Goal: Transaction & Acquisition: Purchase product/service

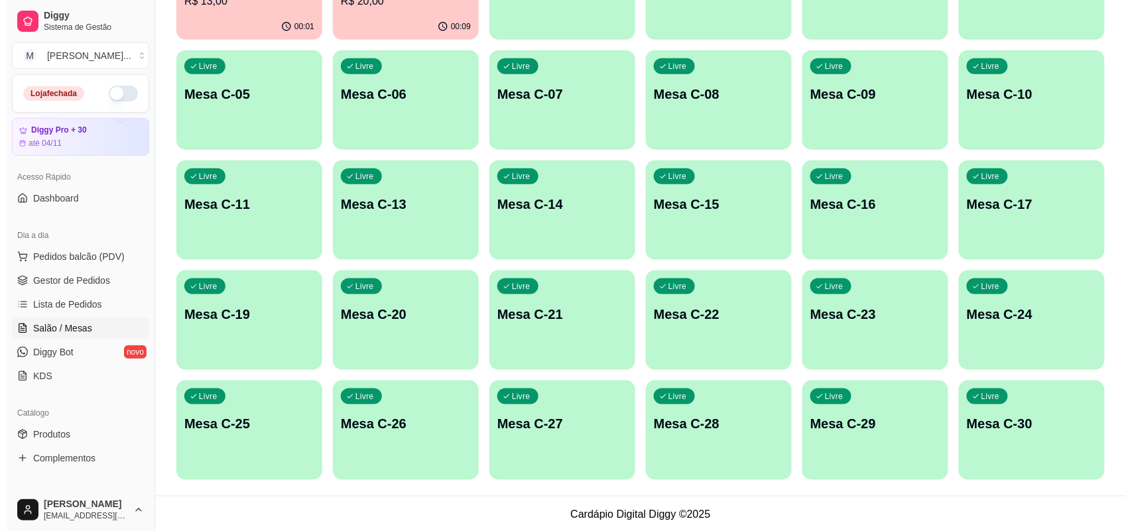
scroll to position [322, 0]
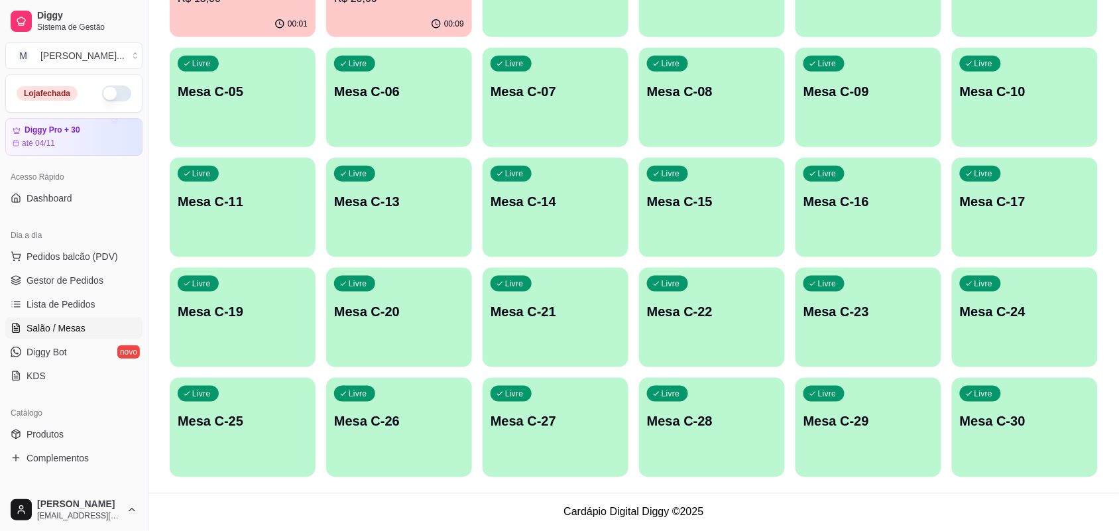
click at [385, 286] on div "Livre Mesa C-20" at bounding box center [399, 310] width 146 height 84
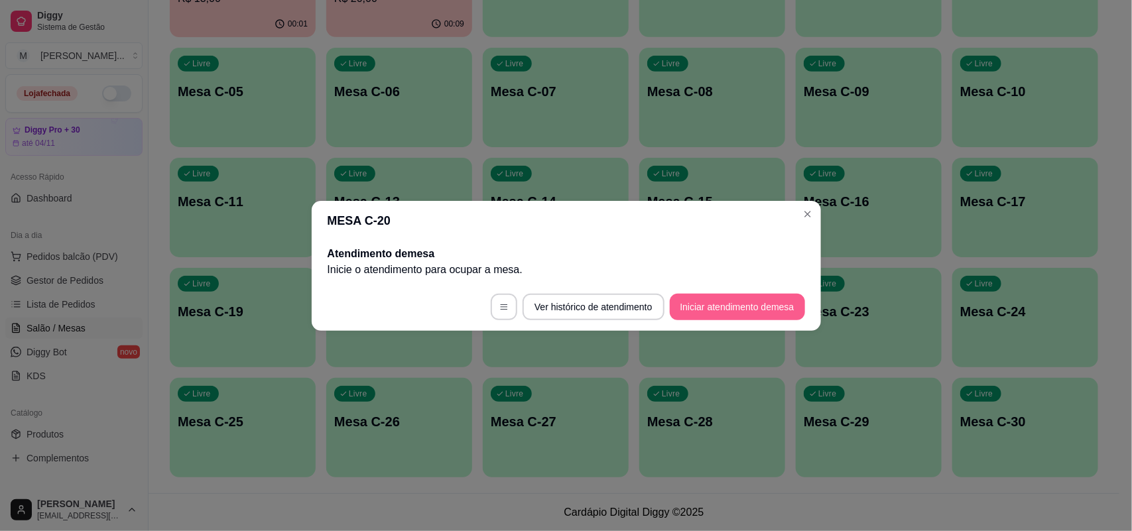
click at [710, 315] on button "Iniciar atendimento de mesa" at bounding box center [737, 307] width 135 height 27
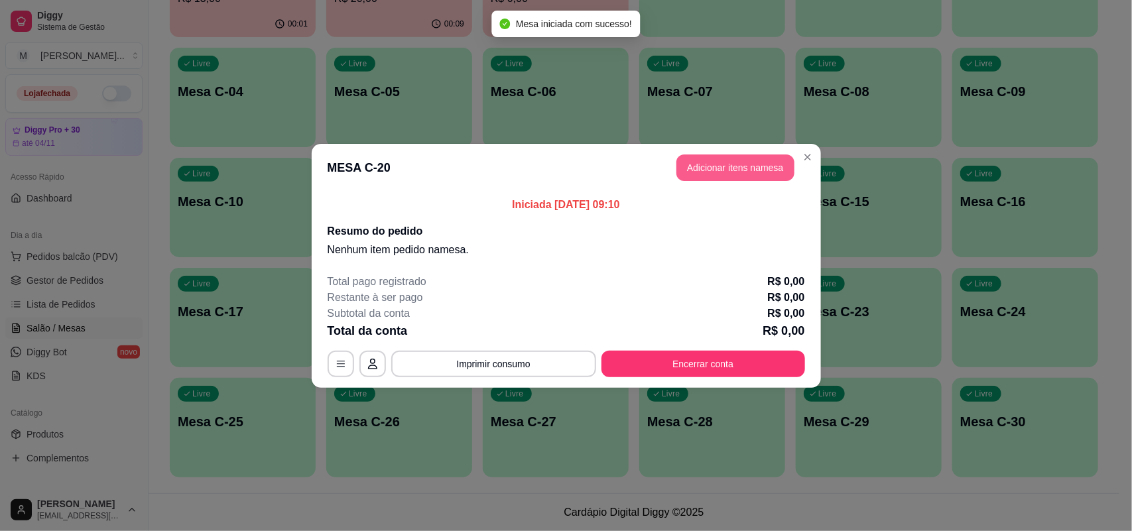
click at [751, 164] on button "Adicionar itens na mesa" at bounding box center [735, 168] width 118 height 27
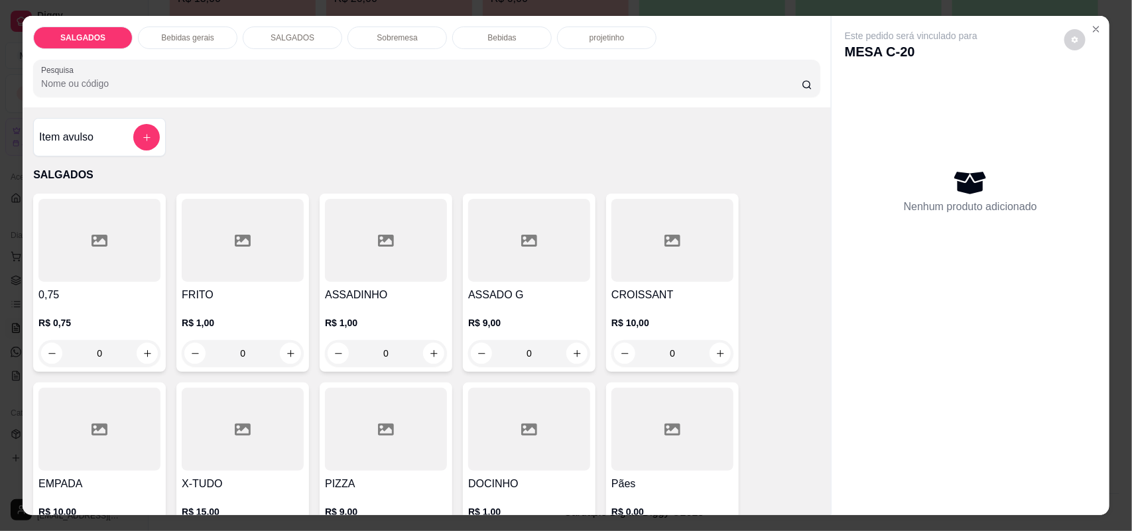
click at [396, 353] on input "0" at bounding box center [386, 353] width 74 height 27
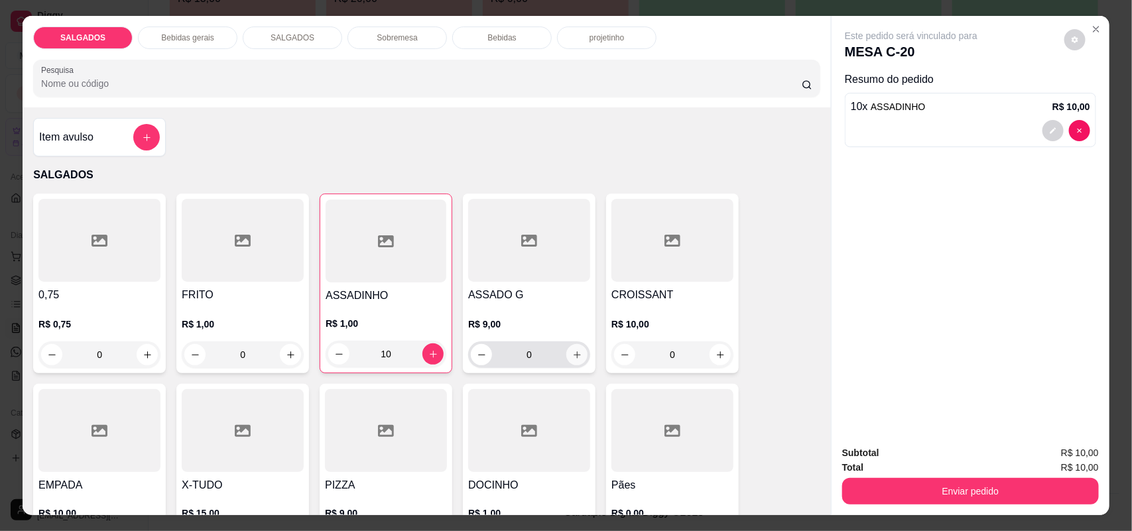
type input "10"
click at [574, 363] on button "increase-product-quantity" at bounding box center [576, 354] width 21 height 21
type input "1"
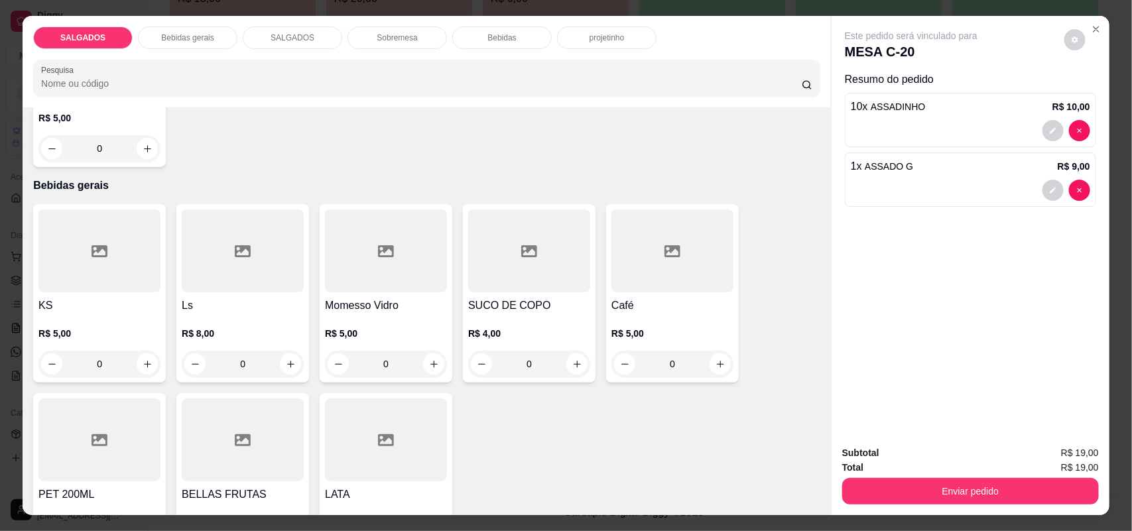
scroll to position [580, 0]
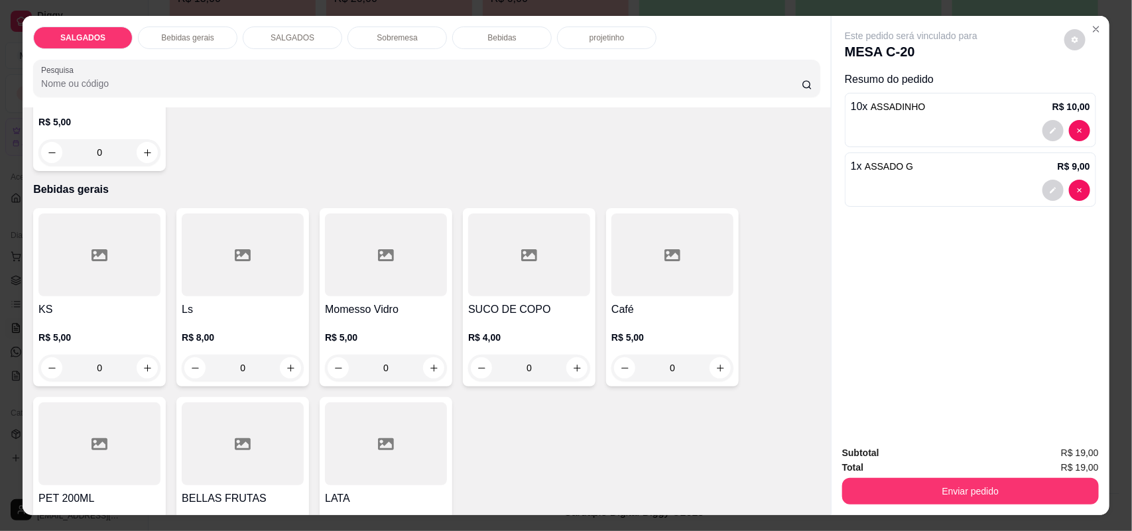
click at [632, 247] on div at bounding box center [672, 255] width 122 height 83
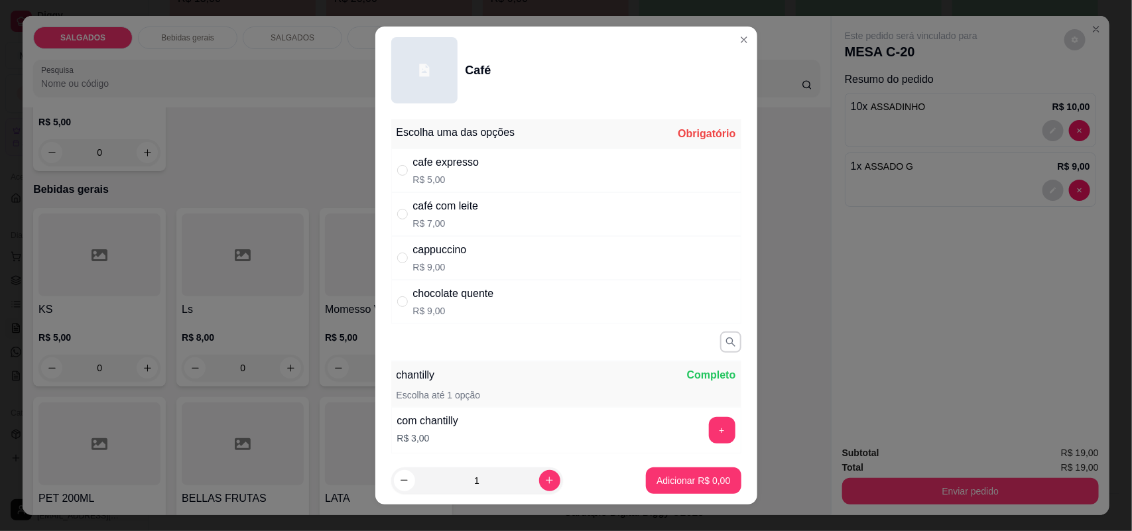
click at [448, 263] on p "R$ 9,00" at bounding box center [440, 267] width 54 height 13
radio input "true"
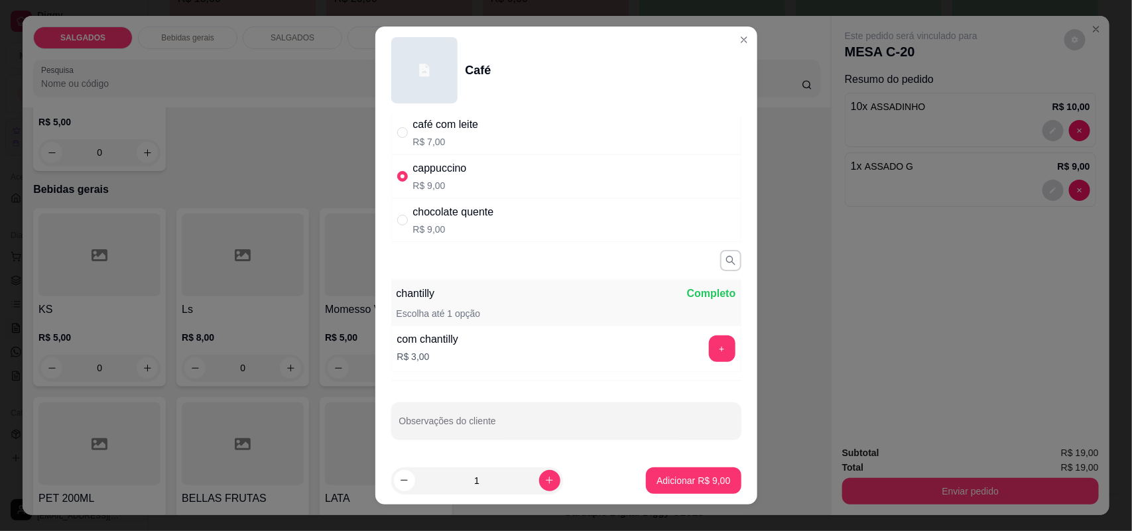
scroll to position [84, 0]
click at [709, 343] on button "+" at bounding box center [722, 347] width 27 height 27
click at [675, 477] on p "Adicionar R$ 12,00" at bounding box center [690, 480] width 77 height 13
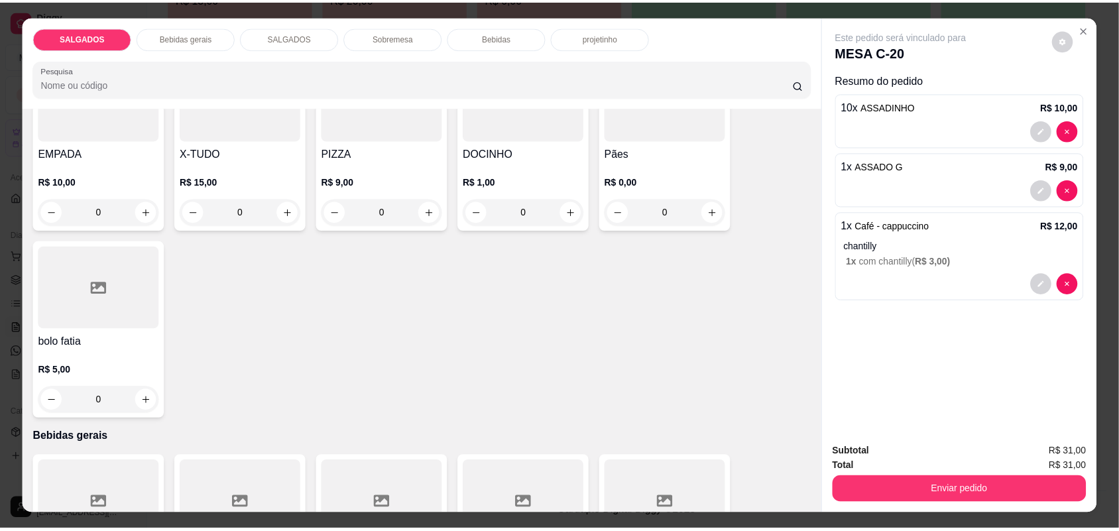
scroll to position [249, 0]
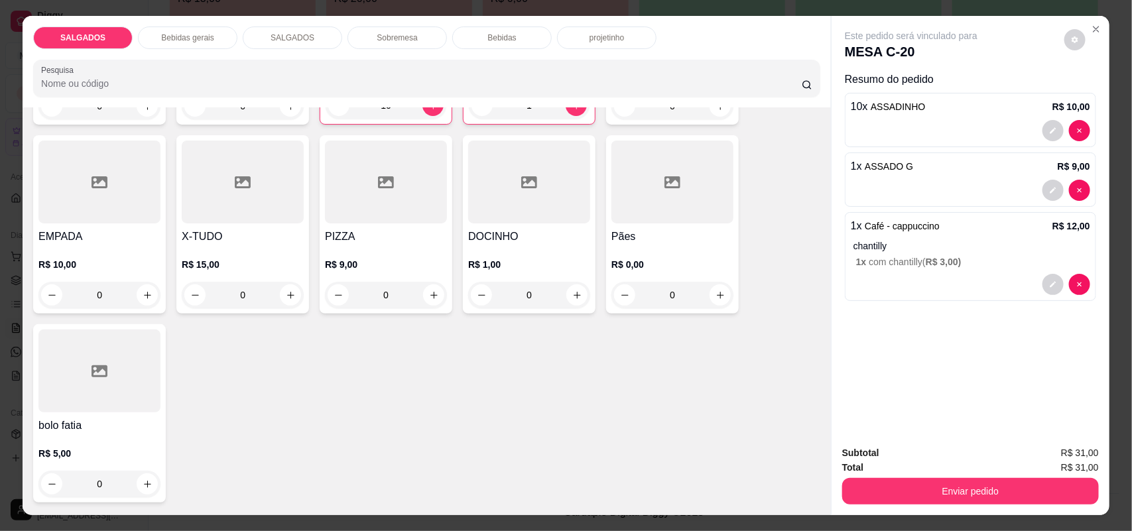
click at [681, 221] on div at bounding box center [672, 182] width 122 height 83
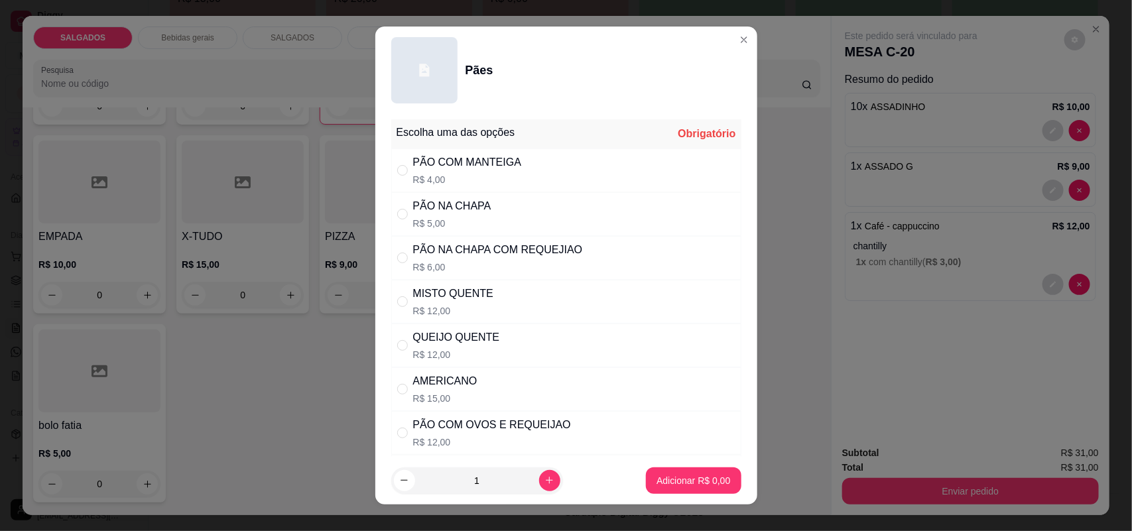
click at [483, 253] on div "PÃO NA CHAPA COM REQUEJIAO" at bounding box center [498, 250] width 170 height 16
click at [485, 294] on div "MISTO QUENTE R$ 12,00" at bounding box center [566, 302] width 350 height 44
radio input "false"
radio input "true"
click at [660, 482] on p "Adicionar R$ 12,00" at bounding box center [690, 480] width 79 height 13
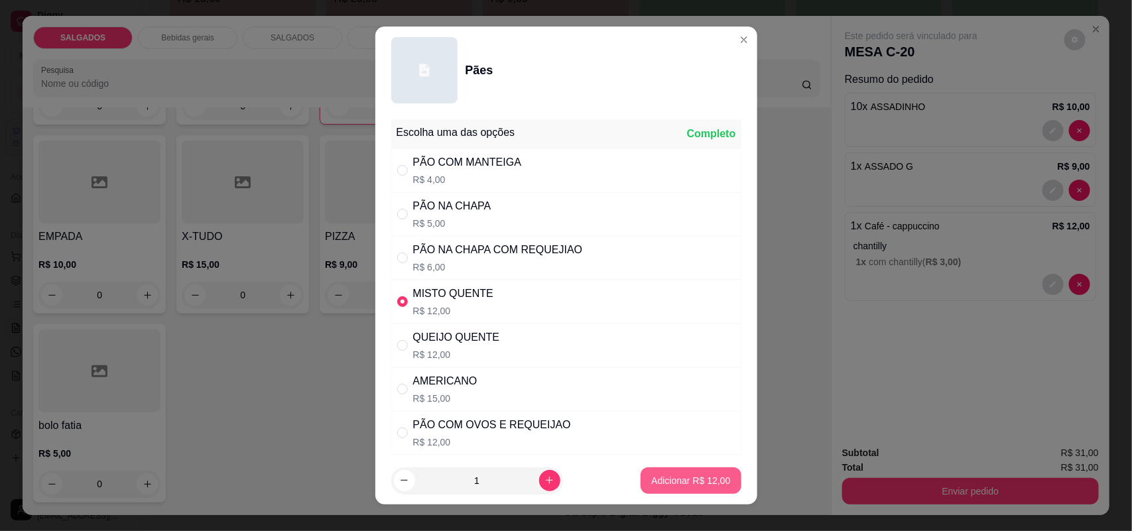
type input "1"
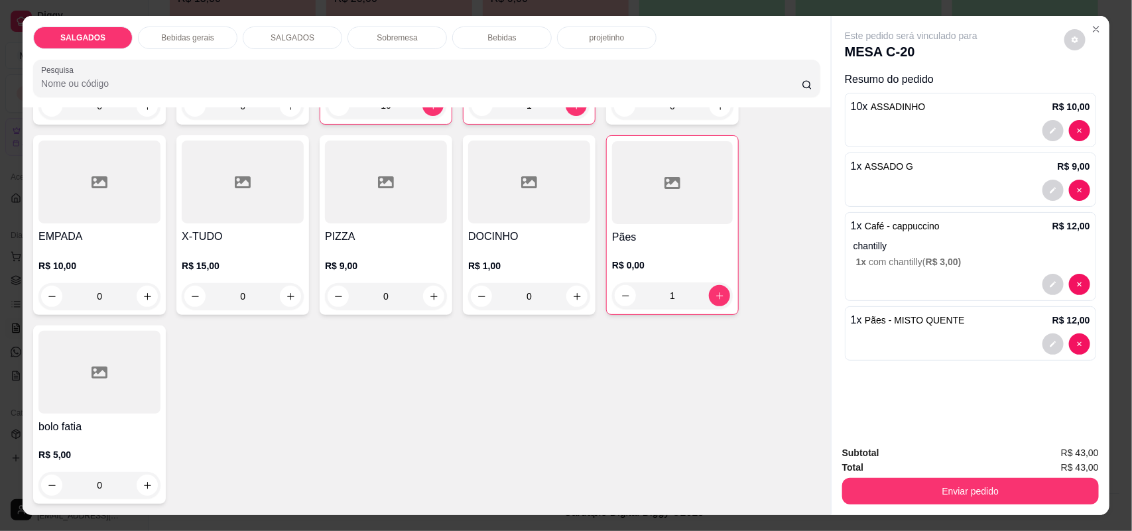
click at [664, 221] on div at bounding box center [672, 182] width 121 height 83
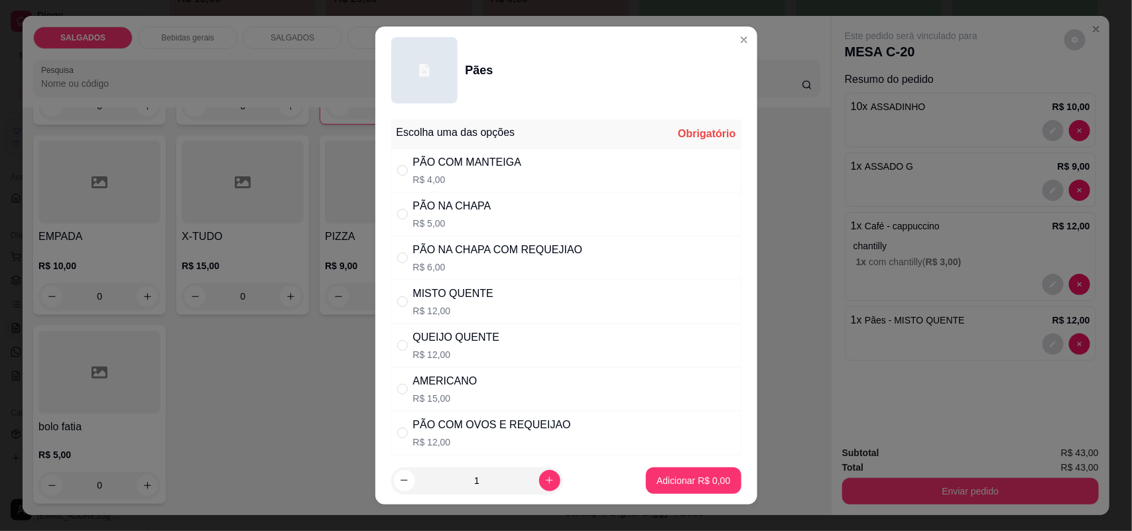
click at [458, 253] on div "PÃO NA CHAPA COM REQUEJIAO" at bounding box center [498, 250] width 170 height 16
radio input "true"
click at [656, 482] on p "Adicionar R$ 6,00" at bounding box center [693, 480] width 74 height 13
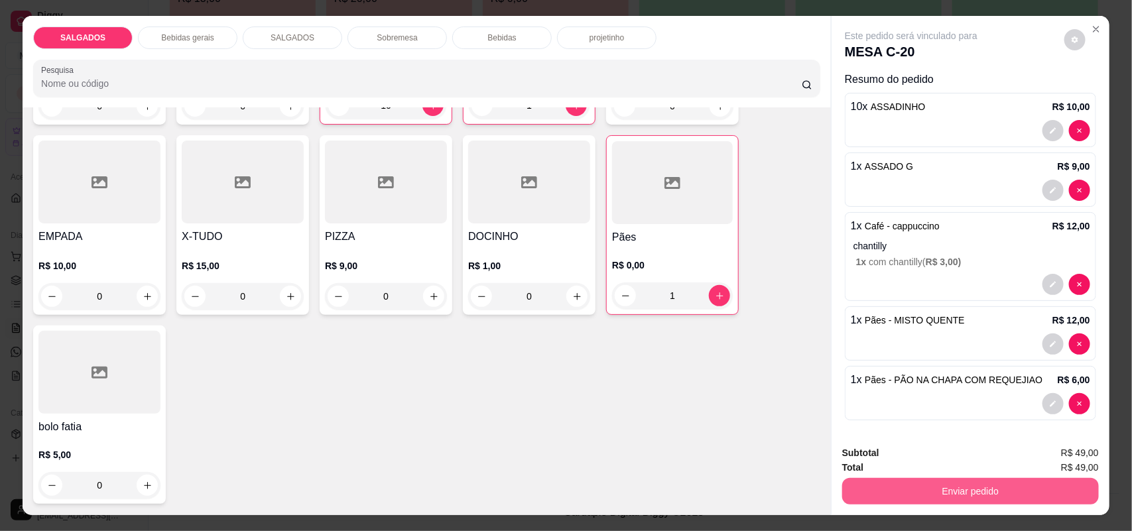
click at [936, 496] on button "Enviar pedido" at bounding box center [970, 491] width 257 height 27
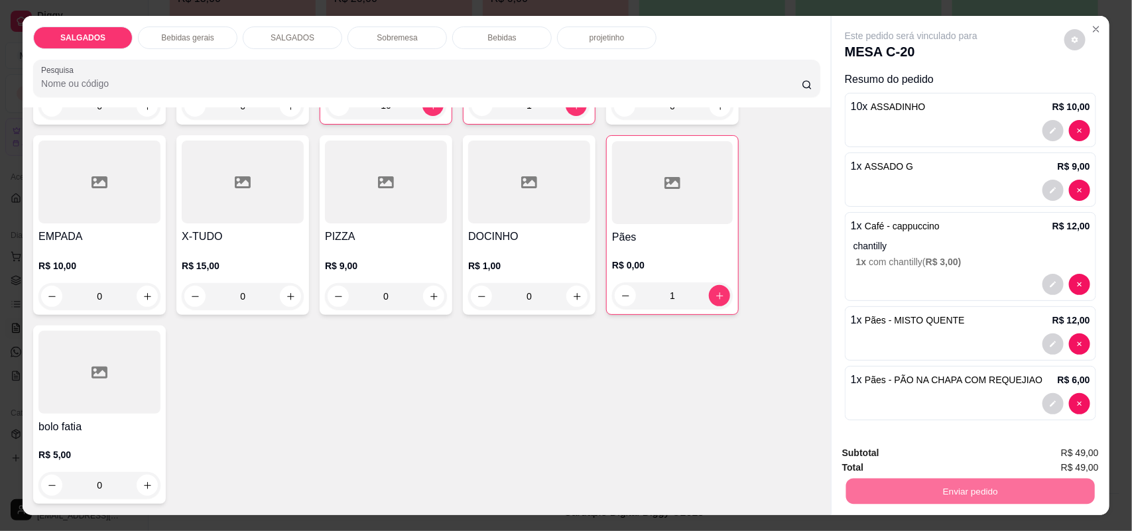
click at [1052, 460] on button "Enviar pedido" at bounding box center [1063, 459] width 73 height 25
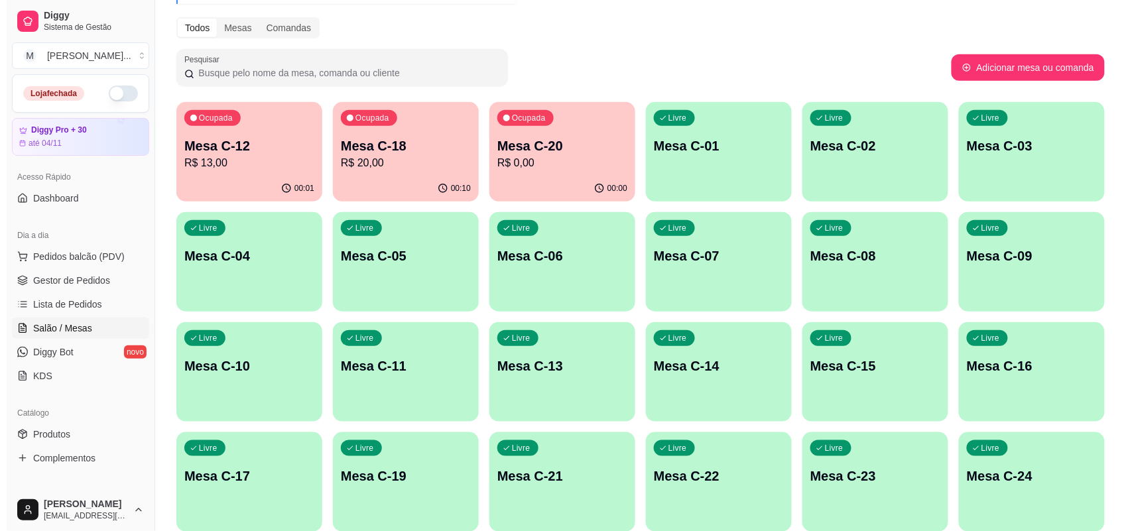
scroll to position [156, 0]
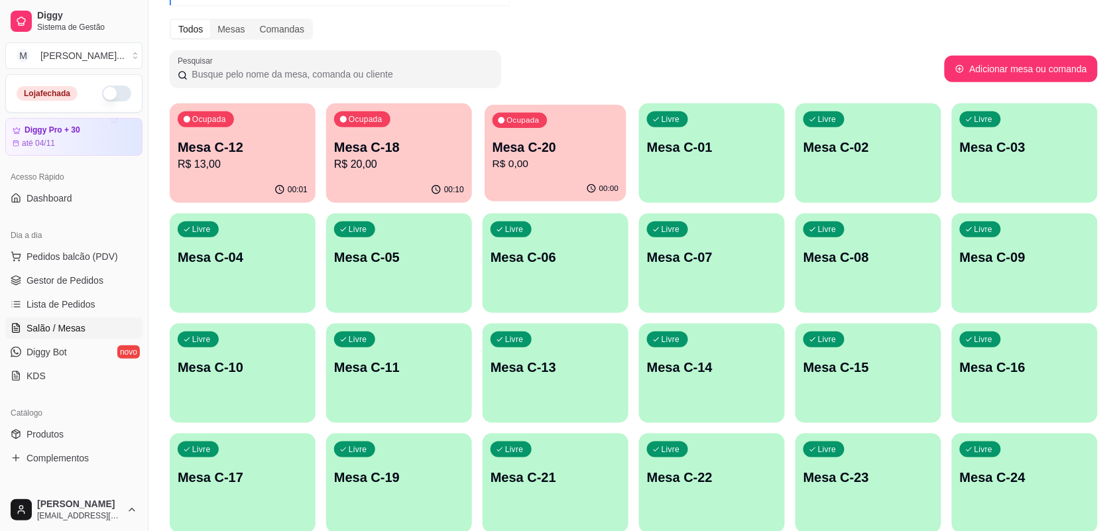
click at [494, 163] on p "R$ 0,00" at bounding box center [556, 163] width 126 height 15
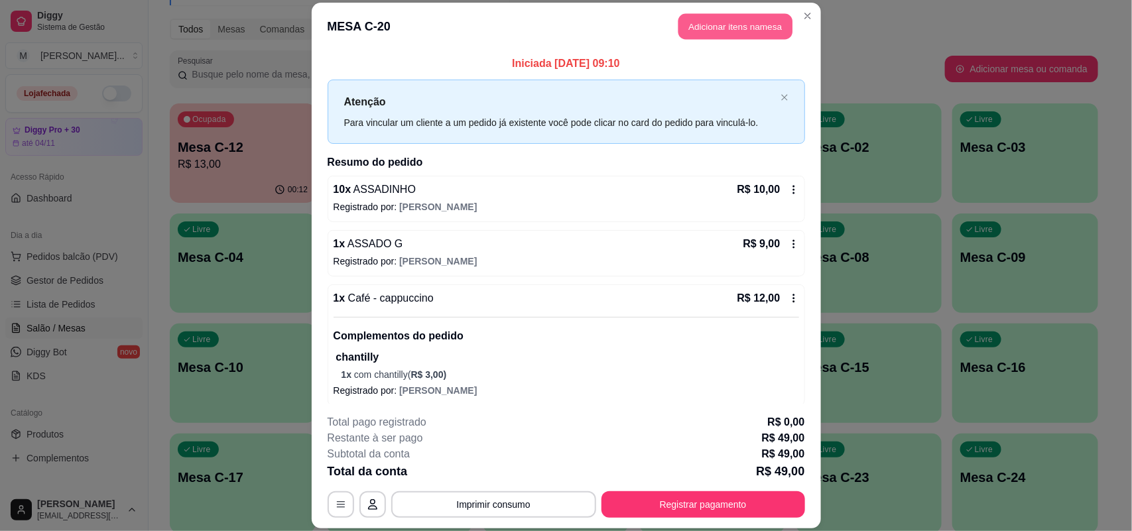
click at [714, 22] on button "Adicionar itens na mesa" at bounding box center [735, 27] width 114 height 26
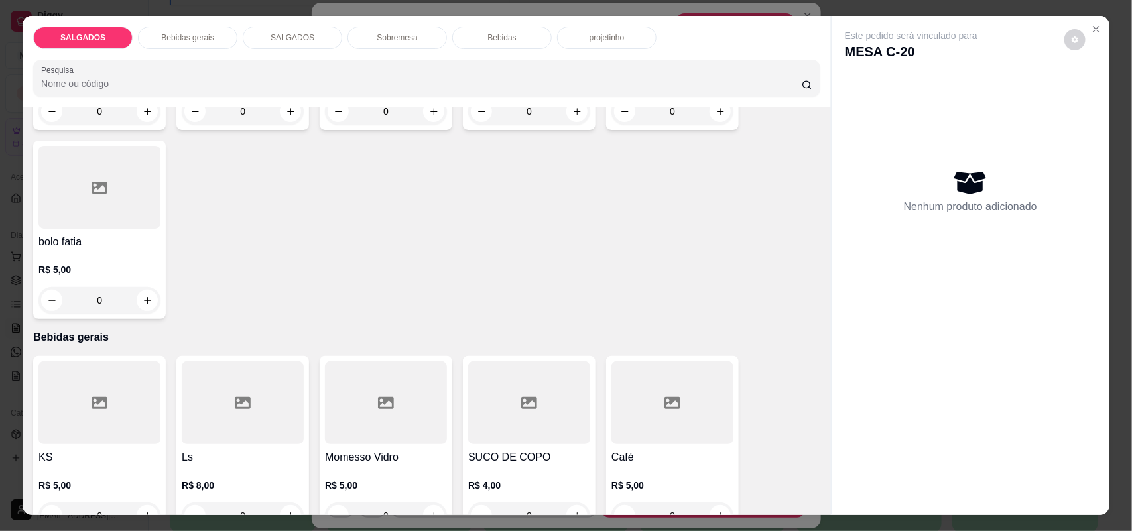
scroll to position [497, 0]
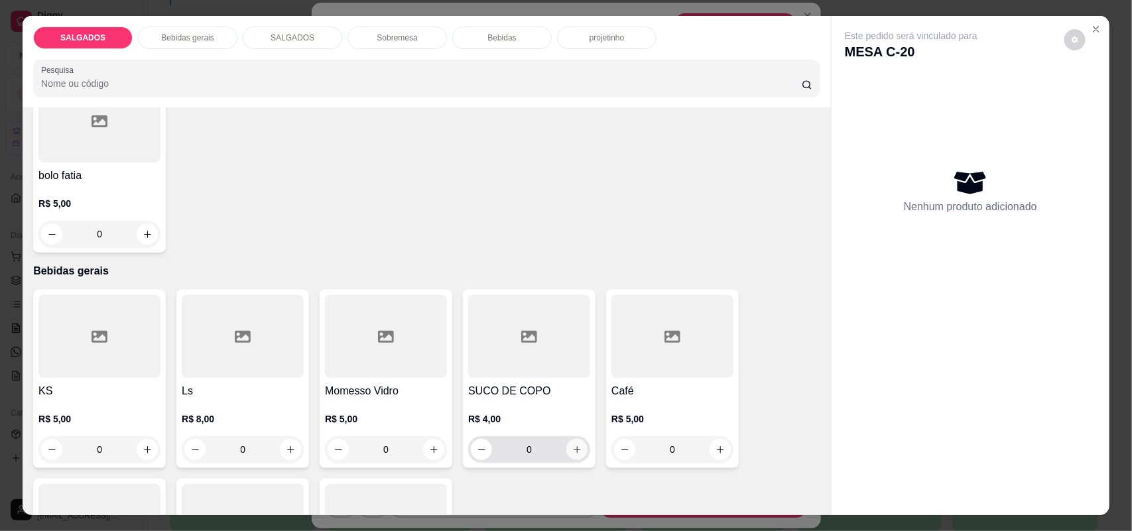
click at [572, 452] on icon "increase-product-quantity" at bounding box center [577, 450] width 10 height 10
type input "1"
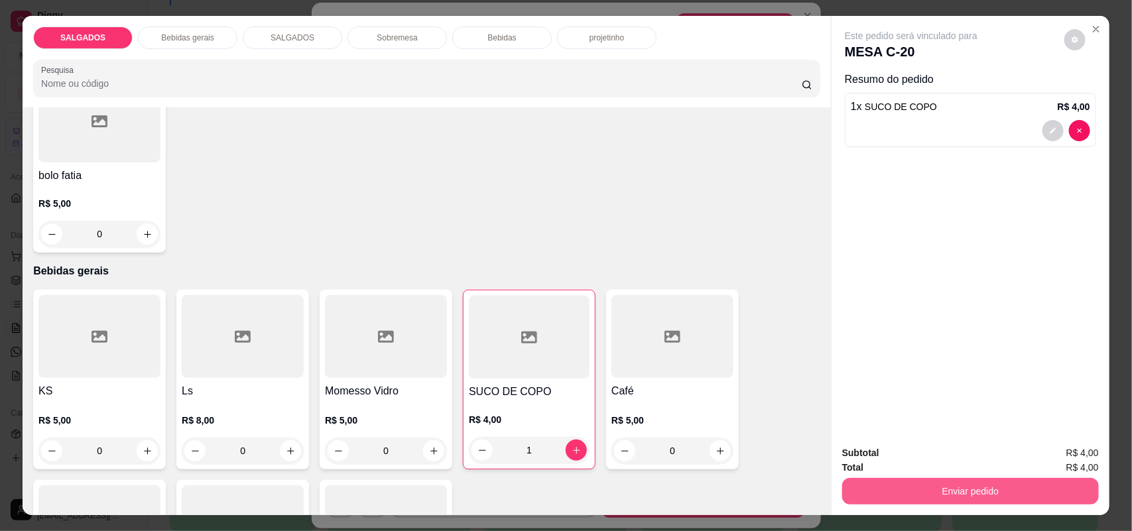
click at [978, 488] on button "Enviar pedido" at bounding box center [970, 491] width 257 height 27
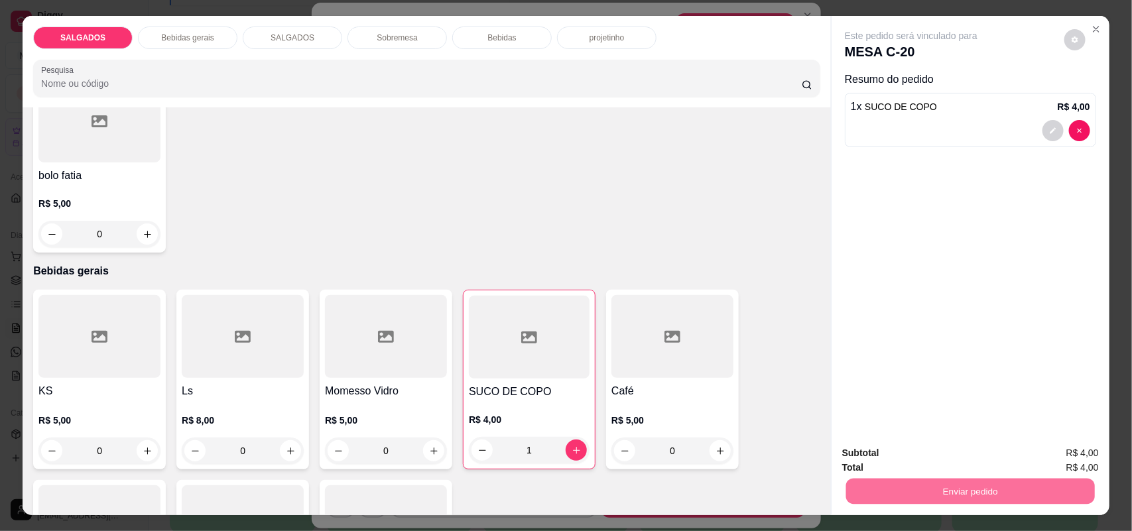
click at [1042, 461] on button "Enviar pedido" at bounding box center [1063, 458] width 75 height 25
